Goal: Task Accomplishment & Management: Manage account settings

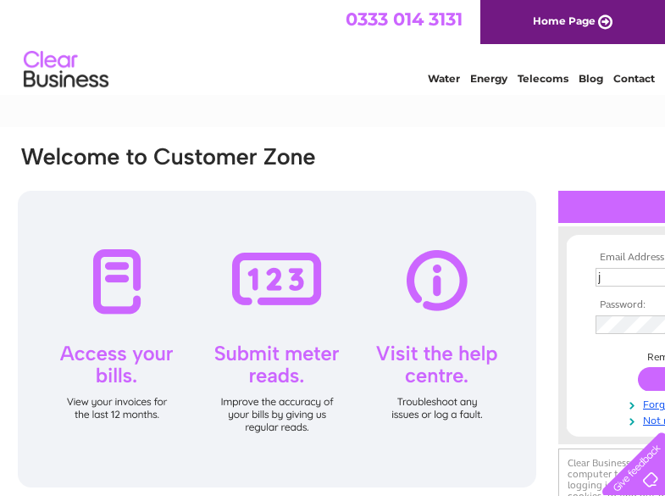
scroll to position [0, 105]
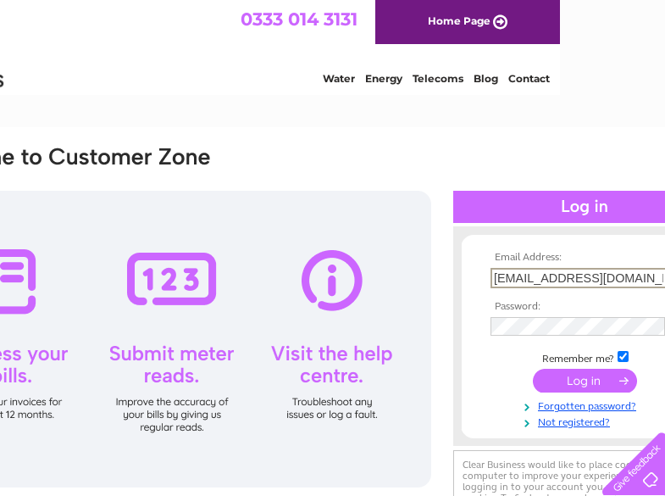
type input "[EMAIL_ADDRESS][DOMAIN_NAME]"
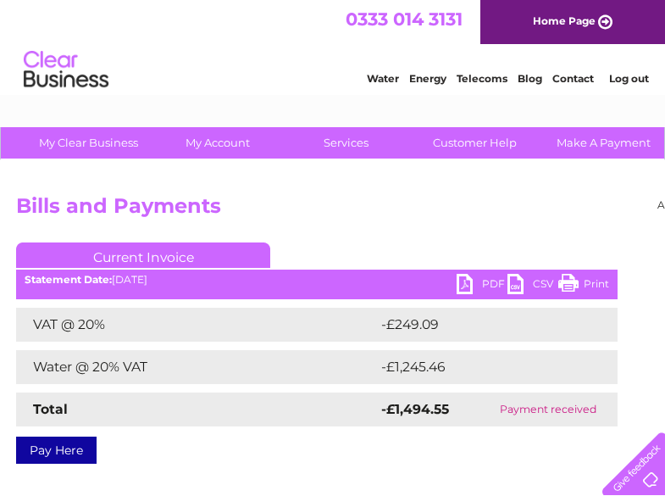
scroll to position [0, 174]
